Goal: Book appointment/travel/reservation

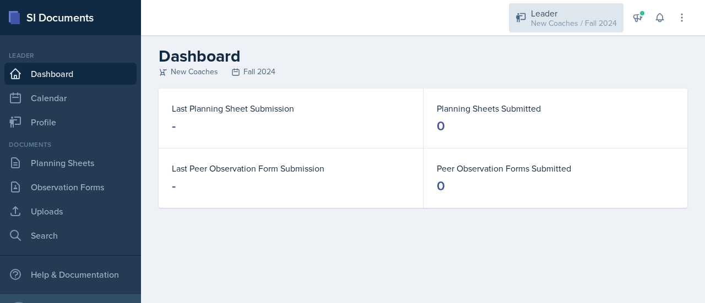
click at [581, 18] on div "New Coaches / Fall 2024" at bounding box center [574, 24] width 86 height 12
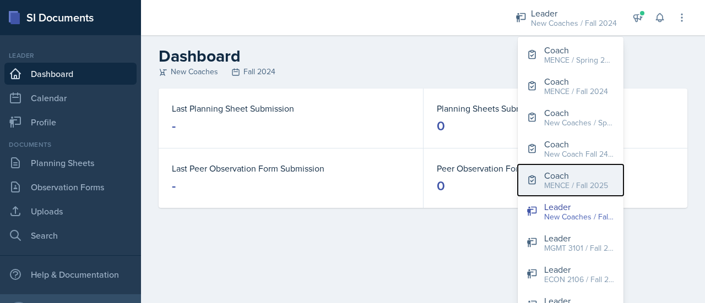
click at [576, 177] on div "Coach" at bounding box center [576, 175] width 64 height 13
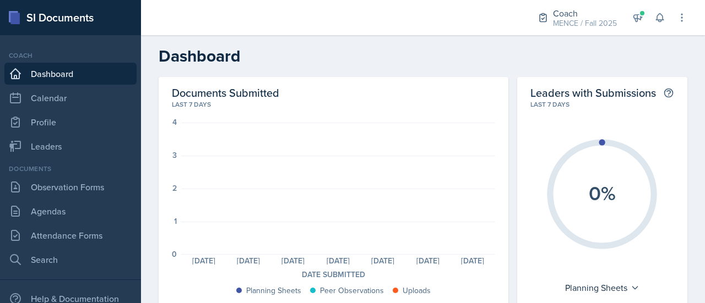
click at [68, 110] on div "Coach Dashboard Calendar Profile Leaders" at bounding box center [70, 104] width 132 height 107
click at [46, 89] on link "Calendar" at bounding box center [70, 98] width 132 height 22
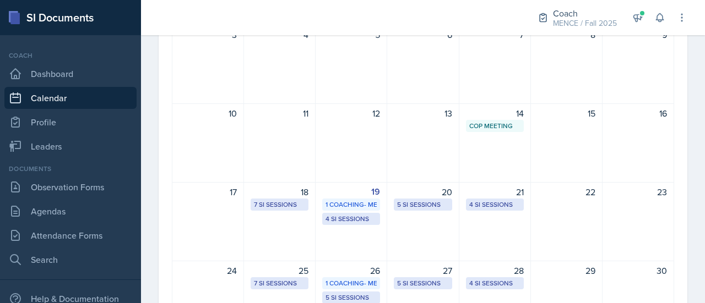
scroll to position [209, 0]
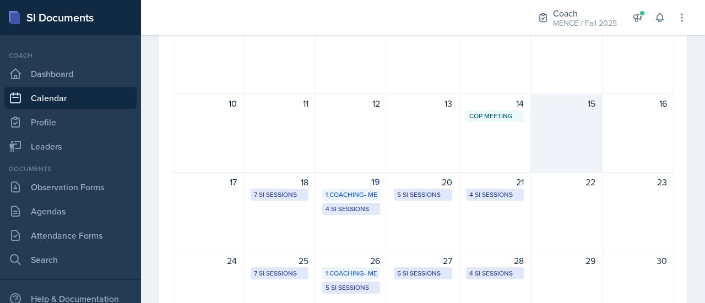
click at [574, 126] on div "15" at bounding box center [567, 133] width 72 height 79
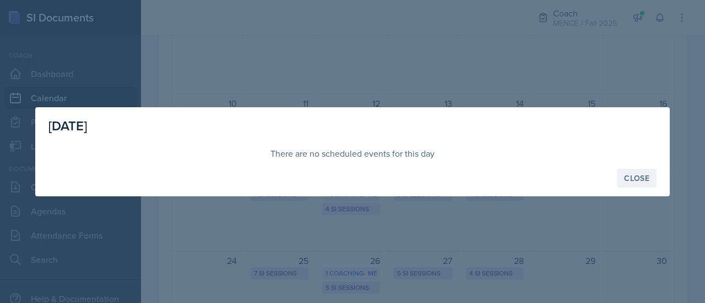
click at [633, 184] on button "Close" at bounding box center [637, 178] width 40 height 19
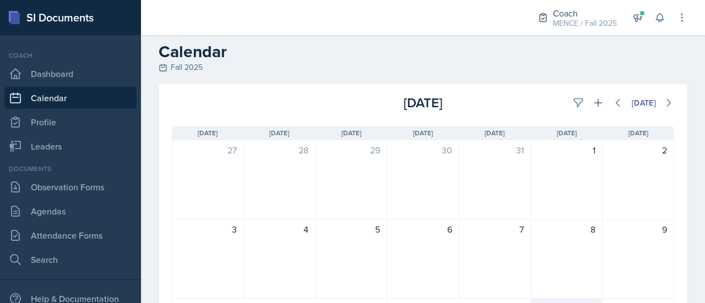
scroll to position [3, 0]
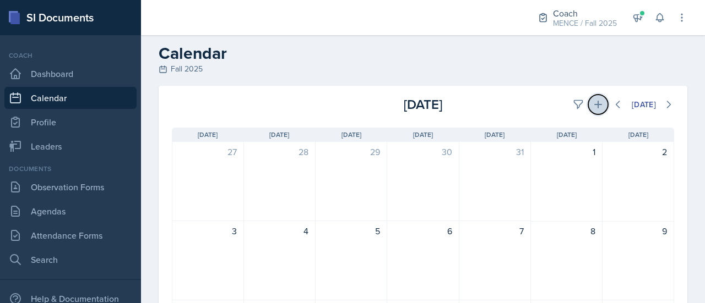
click at [592, 104] on icon at bounding box center [597, 104] width 11 height 11
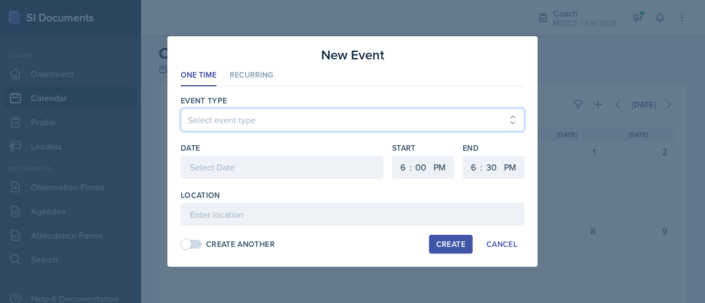
click at [393, 121] on select "Select event type CoP Meeting Coaching - [PERSON_NAME] Coaching - [PERSON_NAME]…" at bounding box center [353, 119] width 344 height 23
select select "092778f0-3887-4dd8-84a8-64c7fc11e98f"
click at [181, 109] on select "Select event type CoP Meeting Coaching - [PERSON_NAME] Coaching - [PERSON_NAME]…" at bounding box center [353, 119] width 344 height 23
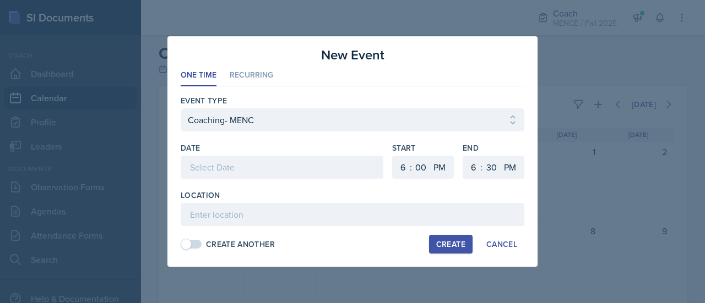
click at [323, 164] on div at bounding box center [282, 167] width 203 height 23
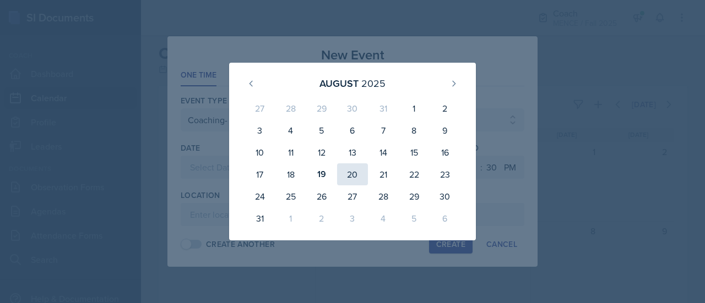
click at [360, 178] on div "20" at bounding box center [352, 175] width 31 height 22
type input "[DATE]"
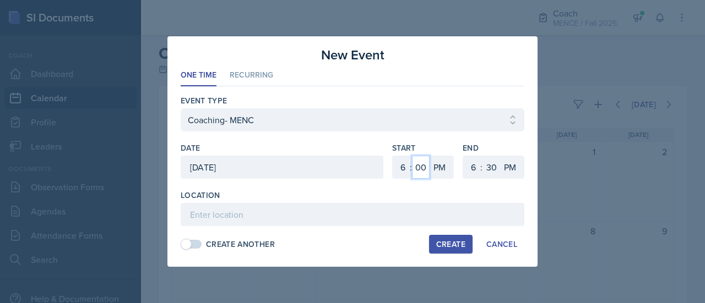
click at [423, 171] on select "00 05 10 15 20 25 30 35 40 45 50 55" at bounding box center [421, 167] width 18 height 23
click at [404, 167] on select "1 2 3 4 5 6 7 8 9 10 11 12" at bounding box center [402, 167] width 18 height 23
select select "10"
click at [393, 156] on select "1 2 3 4 5 6 7 8 9 10 11 12" at bounding box center [402, 167] width 18 height 23
click at [439, 172] on select "AM PM" at bounding box center [440, 167] width 22 height 23
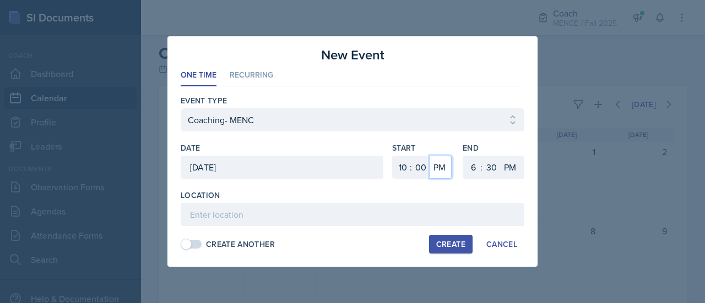
select select "AM"
click at [429, 156] on select "AM PM" at bounding box center [440, 167] width 22 height 23
click at [473, 169] on select "1 2 3 4 5 6 7 8 9 10 11 12" at bounding box center [472, 167] width 18 height 23
select select "12"
click at [463, 156] on select "1 2 3 4 5 6 7 8 9 10 11 12" at bounding box center [472, 167] width 18 height 23
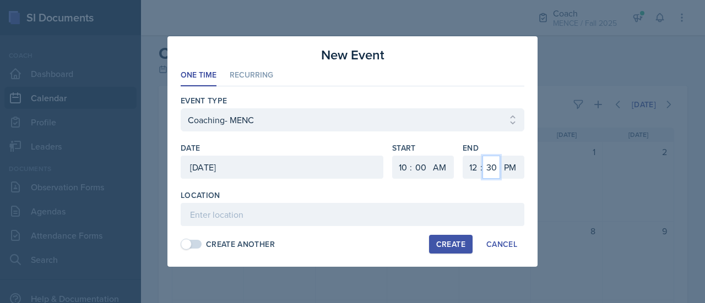
click at [487, 170] on select "00 05 10 15 20 25 30 35 40 45 50 55" at bounding box center [491, 167] width 18 height 23
select select "0"
click at [482, 156] on select "00 05 10 15 20 25 30 35 40 45 50 55" at bounding box center [491, 167] width 18 height 23
click at [512, 182] on div "End 1 2 3 4 5 6 7 8 9 10 11 12 : 00 05 10 15 20 25 30 35 40 45 50 55 AM PM" at bounding box center [493, 166] width 62 height 47
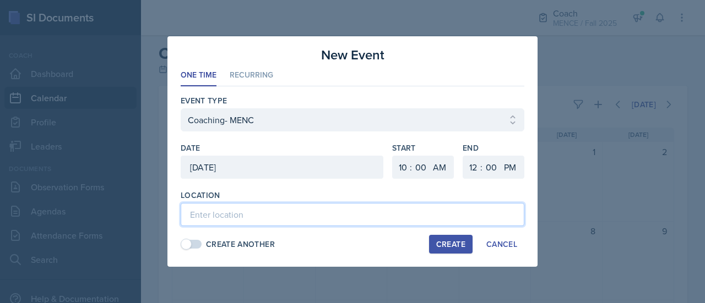
click at [343, 208] on input at bounding box center [353, 214] width 344 height 23
type input "Coaching Room"
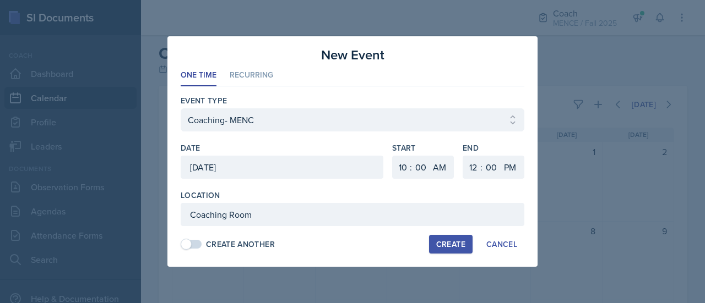
click at [361, 238] on div "Create Another Create Cancel" at bounding box center [353, 244] width 344 height 19
click at [364, 247] on div "Create Another Create Cancel" at bounding box center [353, 244] width 344 height 19
click at [263, 80] on li "Recurring" at bounding box center [251, 75] width 43 height 21
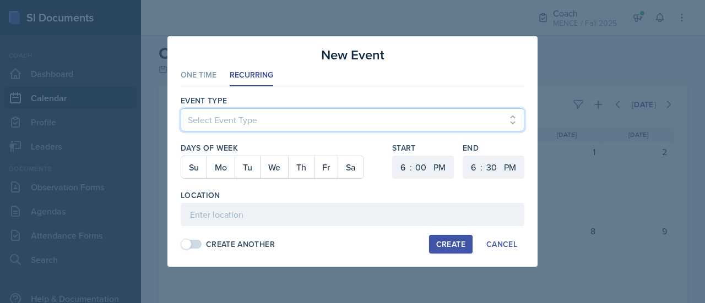
click at [271, 131] on select "Select Event Type CoP Meeting Coaching - [PERSON_NAME] Coaching - [PERSON_NAME]…" at bounding box center [353, 119] width 344 height 23
select select "092778f0-3887-4dd8-84a8-64c7fc11e98f"
click at [181, 109] on select "Select Event Type CoP Meeting Coaching - [PERSON_NAME] Coaching - [PERSON_NAME]…" at bounding box center [353, 119] width 344 height 23
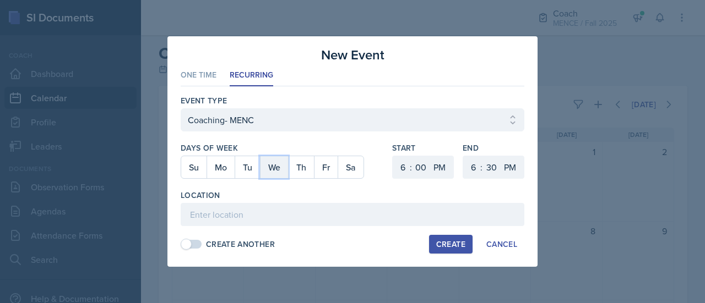
click at [275, 168] on button "We" at bounding box center [274, 167] width 28 height 22
click at [399, 171] on select "1 2 3 4 5 6 7 8 9 10 11 12" at bounding box center [402, 167] width 18 height 23
select select "10"
click at [393, 156] on select "1 2 3 4 5 6 7 8 9 10 11 12" at bounding box center [402, 167] width 18 height 23
click at [444, 170] on select "AM PM" at bounding box center [440, 167] width 22 height 23
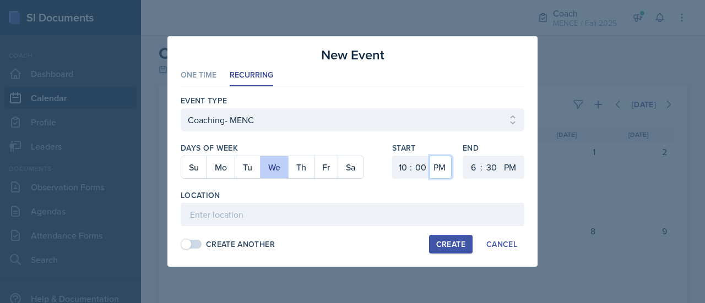
select select "AM"
click at [429, 156] on select "AM PM" at bounding box center [440, 167] width 22 height 23
click at [475, 170] on select "1 2 3 4 5 6 7 8 9 10 11 12" at bounding box center [472, 167] width 18 height 23
select select "12"
click at [463, 156] on select "1 2 3 4 5 6 7 8 9 10 11 12" at bounding box center [472, 167] width 18 height 23
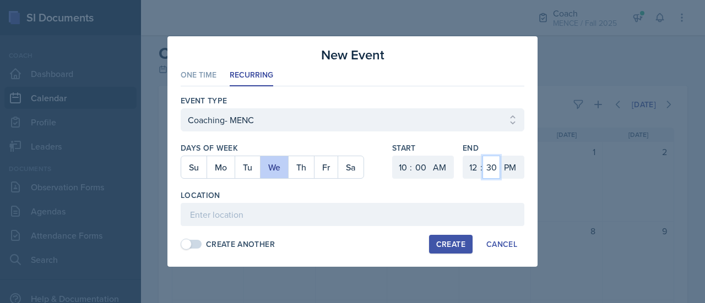
click at [492, 168] on select "00 05 10 15 20 25 30 35 40 45 50 55" at bounding box center [491, 167] width 18 height 23
select select "0"
click at [482, 156] on select "00 05 10 15 20 25 30 35 40 45 50 55" at bounding box center [491, 167] width 18 height 23
click at [513, 197] on div "Location" at bounding box center [353, 195] width 344 height 11
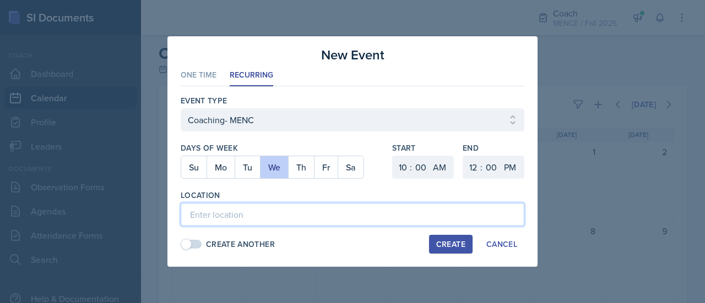
click at [314, 218] on input at bounding box center [353, 214] width 344 height 23
click at [226, 218] on input "Coaching Room" at bounding box center [353, 214] width 344 height 23
type input "Coaching Room"
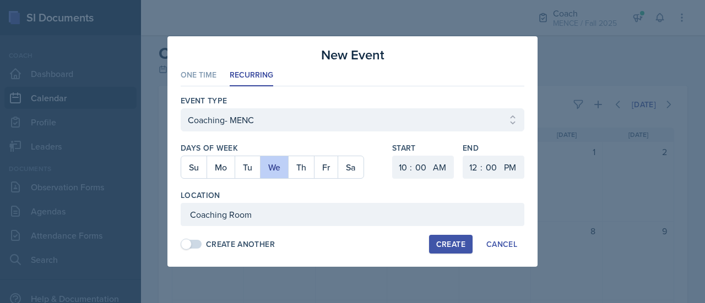
click at [317, 248] on div "Create Another Create Cancel" at bounding box center [353, 244] width 344 height 19
click at [455, 250] on button "Create" at bounding box center [450, 244] width 43 height 19
select select
select select "6"
select select "PM"
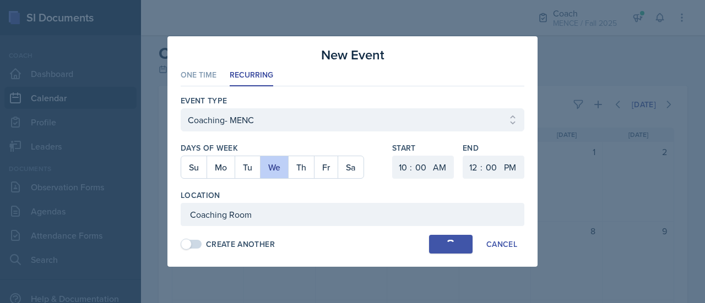
select select "6"
select select "30"
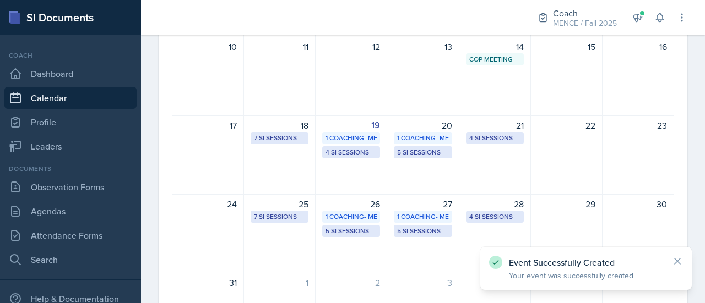
scroll to position [272, 0]
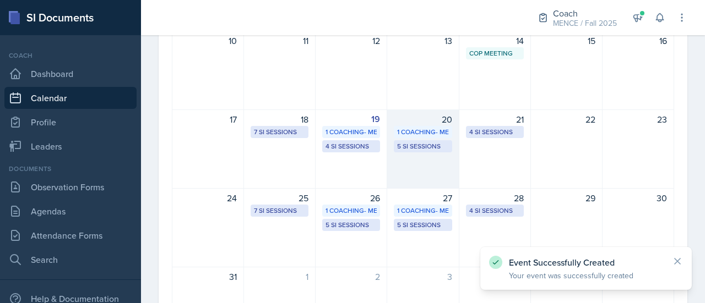
click at [433, 130] on div "1 Coaching- MENC" at bounding box center [422, 132] width 51 height 10
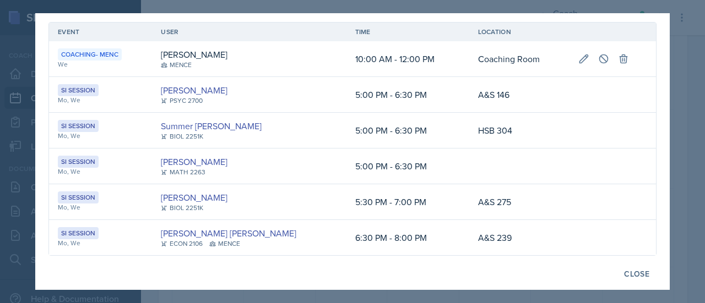
scroll to position [0, 0]
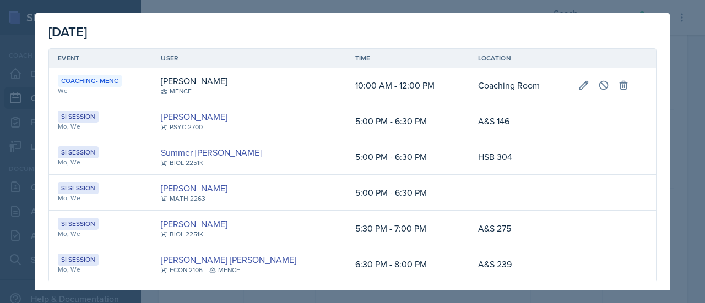
click at [677, 52] on div at bounding box center [352, 151] width 705 height 303
